Goal: Navigation & Orientation: Find specific page/section

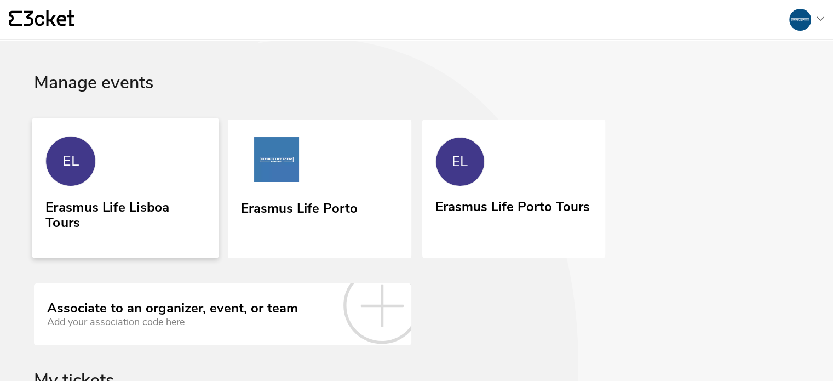
click at [155, 171] on link "EL Erasmus Life Lisboa Tours" at bounding box center [125, 188] width 187 height 140
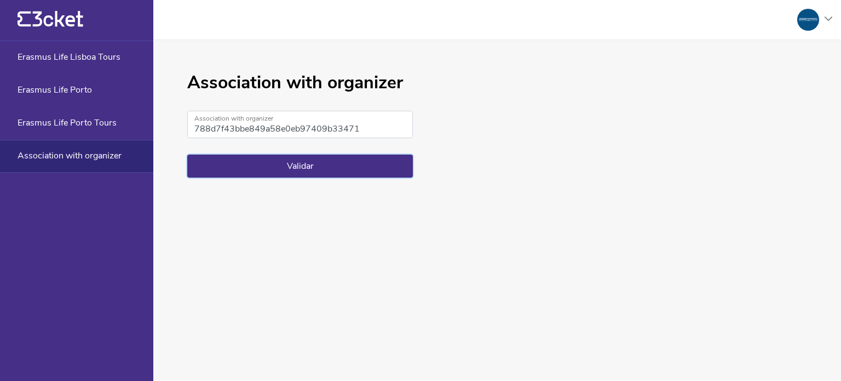
click at [312, 165] on button "Validar" at bounding box center [300, 165] width 226 height 23
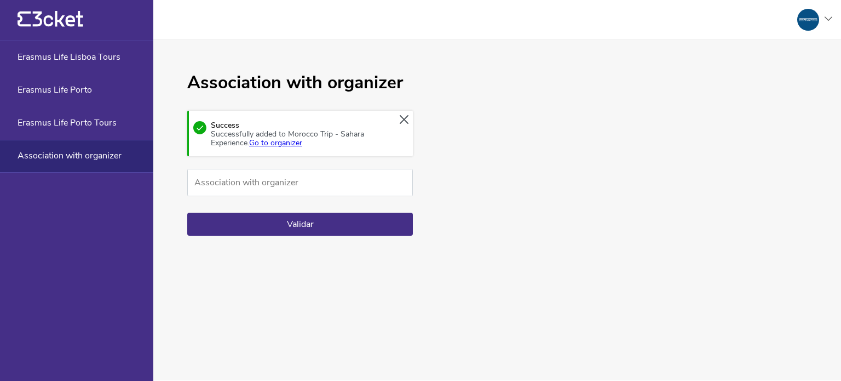
click at [102, 151] on span "Association with organizer" at bounding box center [70, 156] width 104 height 10
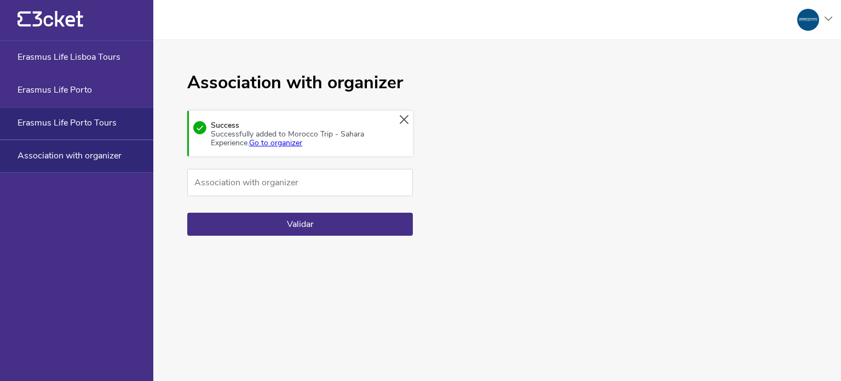
click at [96, 116] on div "Erasmus Life Porto Tours" at bounding box center [76, 123] width 153 height 33
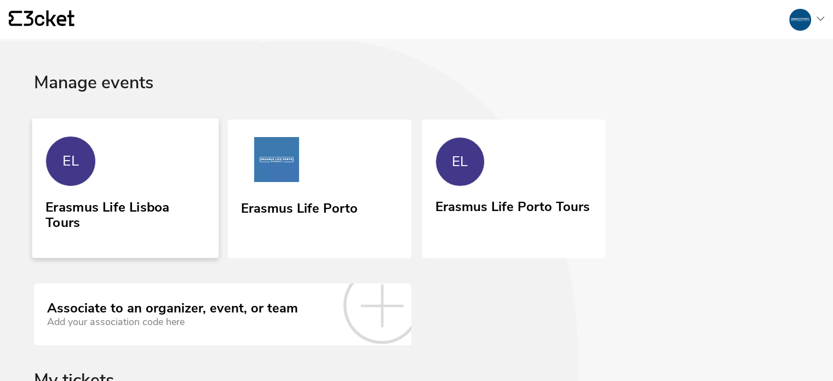
click at [132, 153] on link "EL Erasmus Life Lisboa Tours" at bounding box center [125, 188] width 187 height 140
click at [526, 217] on div "Erasmus Life Porto Tours" at bounding box center [513, 217] width 158 height 45
click at [368, 191] on link "Erasmus Life Porto" at bounding box center [319, 189] width 187 height 142
click at [495, 185] on link "EL Erasmus Life Porto Tours" at bounding box center [513, 188] width 187 height 140
click at [493, 164] on link "EL Erasmus Life Porto Tours" at bounding box center [513, 188] width 187 height 140
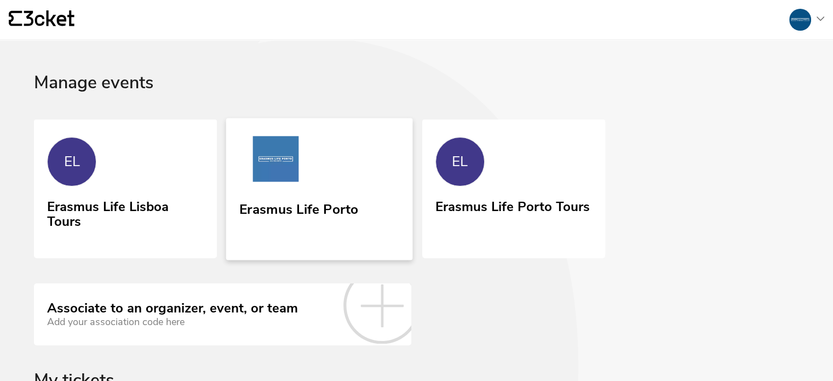
click at [281, 136] on img at bounding box center [275, 161] width 73 height 50
click at [385, 141] on link "Erasmus Life Porto" at bounding box center [319, 189] width 187 height 142
click at [507, 193] on link "EL Erasmus Life Porto Tours" at bounding box center [513, 188] width 187 height 140
